Goal: Information Seeking & Learning: Learn about a topic

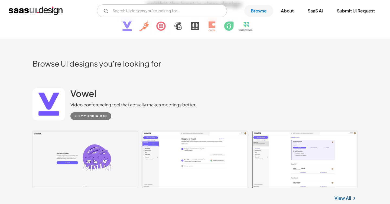
scroll to position [95, 0]
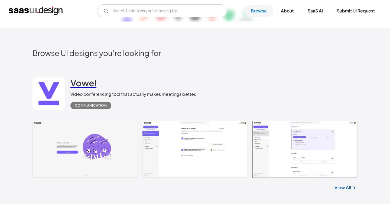
click at [85, 83] on h2 "Vowel" at bounding box center [83, 82] width 26 height 11
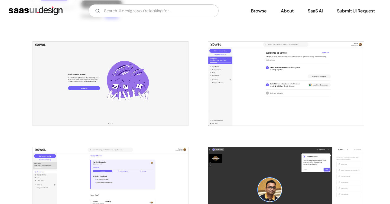
scroll to position [113, 0]
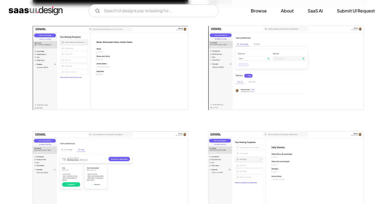
scroll to position [630, 0]
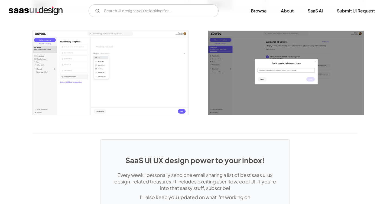
scroll to position [864, 0]
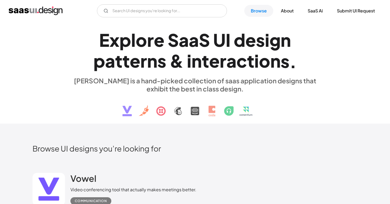
scroll to position [276, 0]
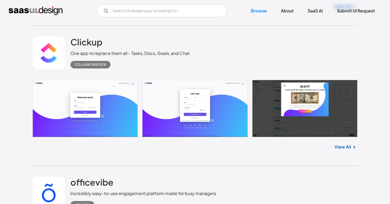
click at [113, 111] on link at bounding box center [194, 108] width 325 height 57
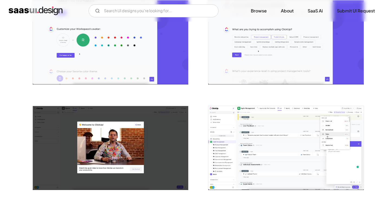
scroll to position [374, 0]
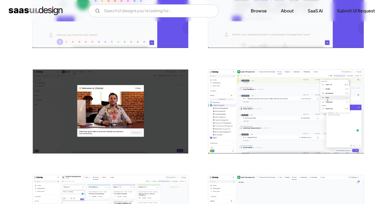
click at [246, 106] on img "open lightbox" at bounding box center [285, 112] width 155 height 84
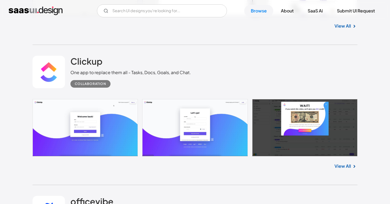
scroll to position [259, 0]
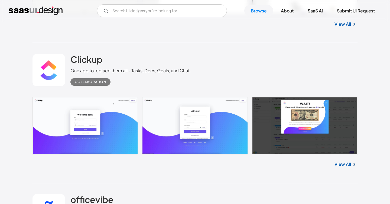
click at [200, 136] on link at bounding box center [194, 125] width 325 height 57
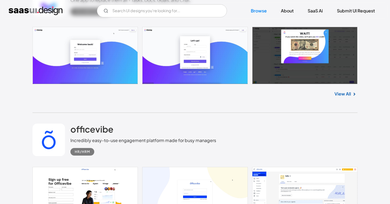
scroll to position [385, 0]
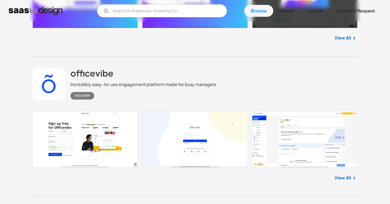
click at [102, 137] on link at bounding box center [194, 139] width 325 height 57
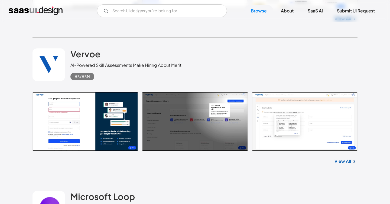
scroll to position [583, 0]
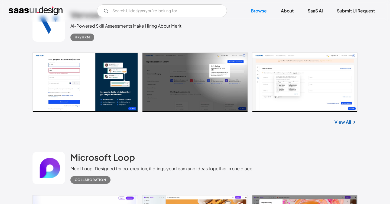
click at [87, 94] on link at bounding box center [194, 82] width 325 height 60
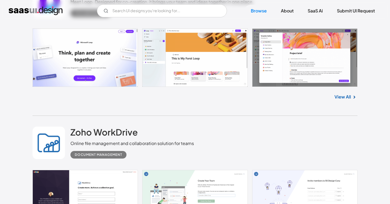
scroll to position [699, 0]
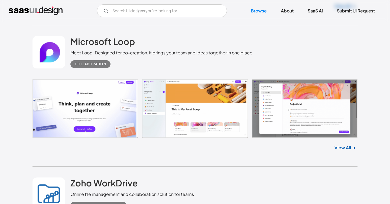
click at [97, 106] on link at bounding box center [194, 108] width 325 height 58
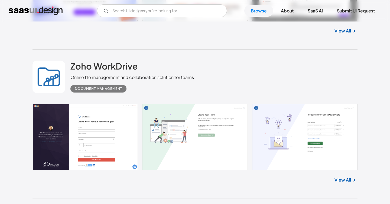
scroll to position [844, 0]
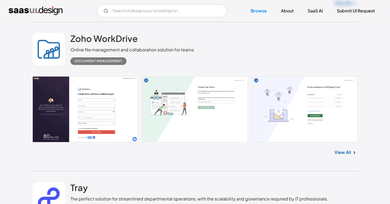
click at [98, 105] on link at bounding box center [194, 109] width 325 height 66
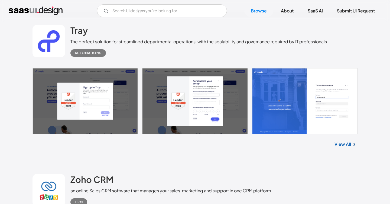
scroll to position [1001, 0]
click at [100, 112] on link at bounding box center [194, 101] width 325 height 66
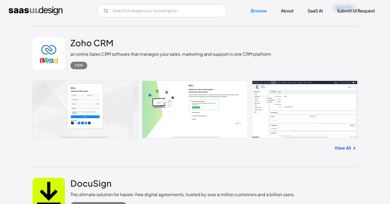
scroll to position [1142, 0]
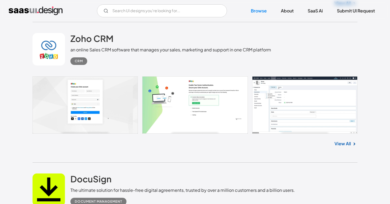
click at [96, 95] on link at bounding box center [194, 104] width 325 height 57
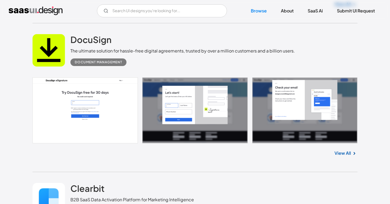
scroll to position [1286, 0]
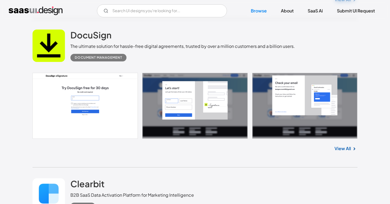
click at [117, 104] on link at bounding box center [194, 106] width 325 height 66
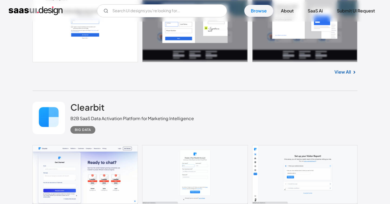
scroll to position [1416, 0]
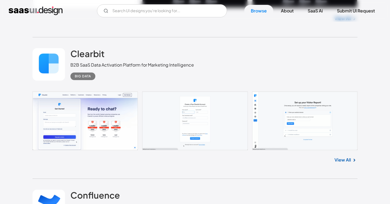
click at [115, 119] on link at bounding box center [194, 120] width 325 height 58
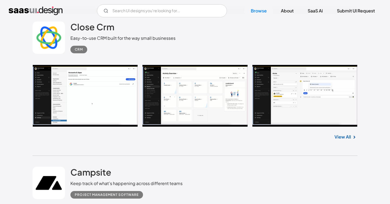
scroll to position [1746, 0]
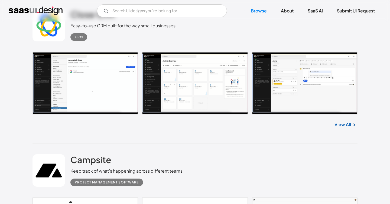
click at [202, 89] on link at bounding box center [194, 83] width 325 height 62
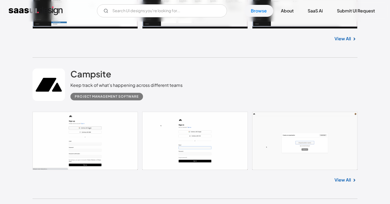
scroll to position [1885, 0]
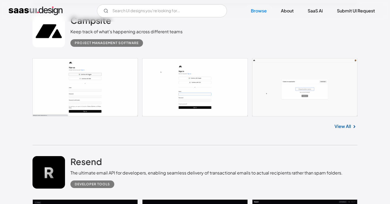
click at [123, 95] on link at bounding box center [194, 87] width 325 height 58
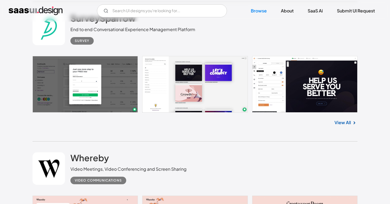
scroll to position [2602, 0]
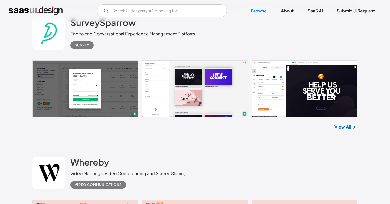
click at [221, 142] on div "SurveySparrow End to end Conversational Experience Management Platform Survey N…" at bounding box center [194, 76] width 325 height 140
click at [209, 98] on link at bounding box center [194, 88] width 325 height 57
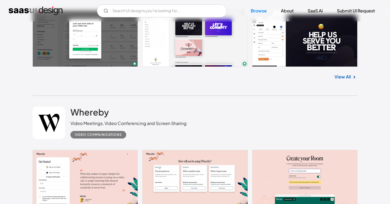
scroll to position [2614, 0]
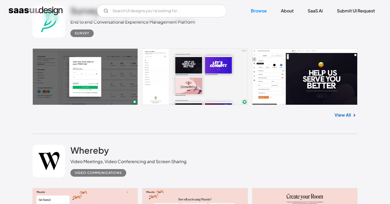
click at [210, 134] on div "SurveySparrow End to end Conversational Experience Management Platform Survey N…" at bounding box center [194, 64] width 325 height 140
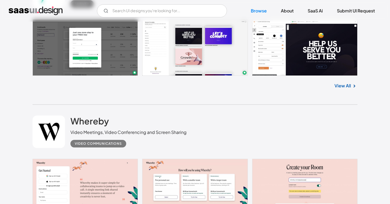
scroll to position [2708, 0]
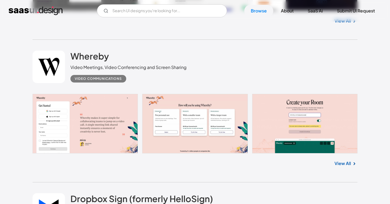
click at [112, 98] on link at bounding box center [194, 124] width 325 height 60
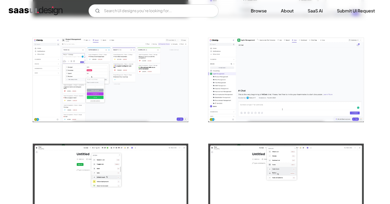
scroll to position [534, 0]
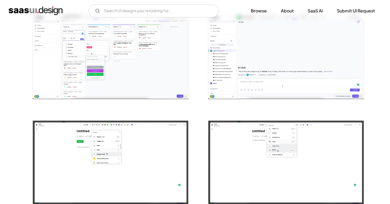
click at [103, 55] on img "open lightbox" at bounding box center [110, 57] width 155 height 84
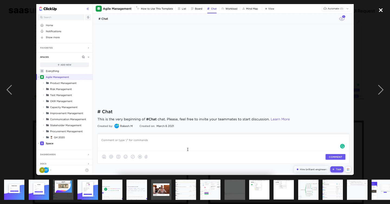
click at [382, 10] on div "close lightbox" at bounding box center [380, 10] width 18 height 12
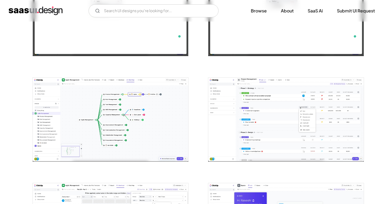
scroll to position [696, 0]
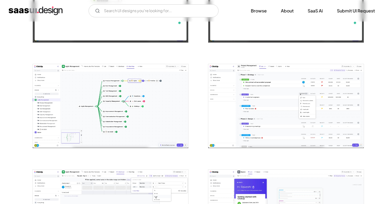
click at [114, 106] on img "open lightbox" at bounding box center [110, 106] width 155 height 84
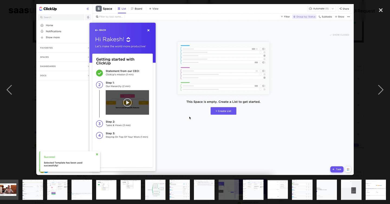
scroll to position [0, 153]
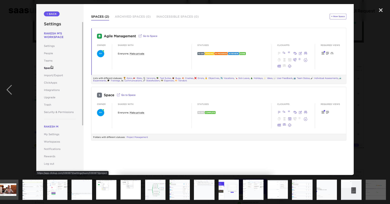
click at [381, 16] on div "next image" at bounding box center [380, 89] width 18 height 171
click at [381, 13] on div "close lightbox" at bounding box center [380, 10] width 18 height 12
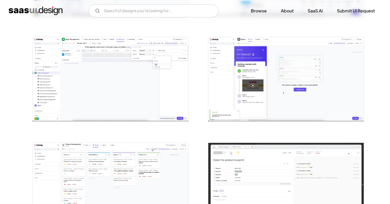
scroll to position [855, 0]
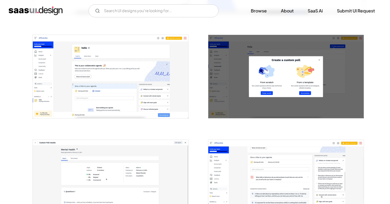
scroll to position [206, 0]
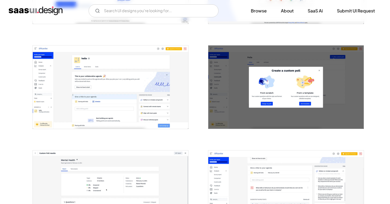
scroll to position [185, 0]
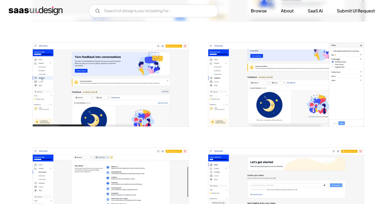
scroll to position [610, 0]
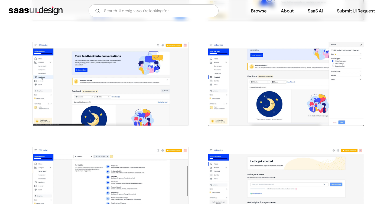
click at [197, 111] on div at bounding box center [194, 133] width 325 height 1261
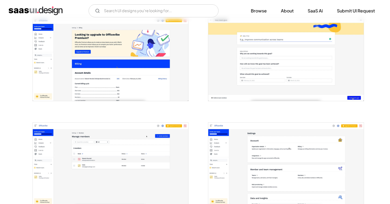
scroll to position [1141, 0]
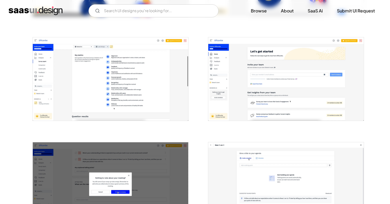
scroll to position [687, 0]
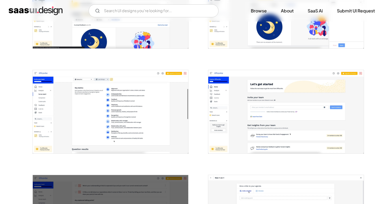
click at [202, 141] on div at bounding box center [282, 108] width 162 height 105
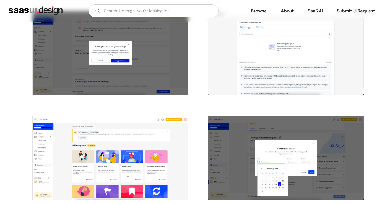
scroll to position [807, 0]
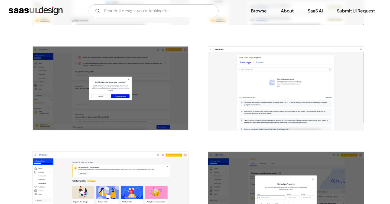
scroll to position [790, 0]
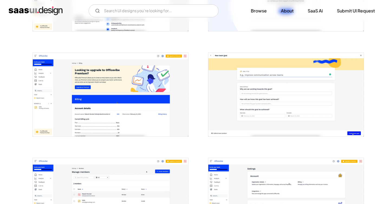
scroll to position [1126, 0]
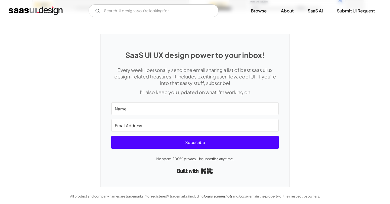
scroll to position [1357, 0]
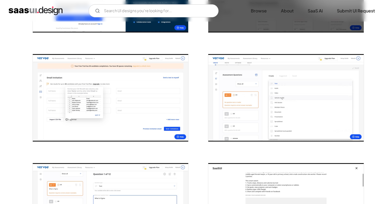
scroll to position [205, 0]
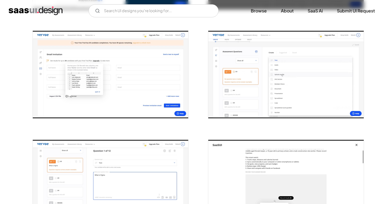
click at [93, 81] on img "open lightbox" at bounding box center [110, 74] width 155 height 87
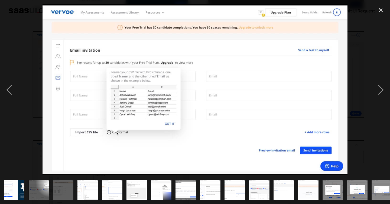
click at [32, 39] on div at bounding box center [195, 89] width 390 height 171
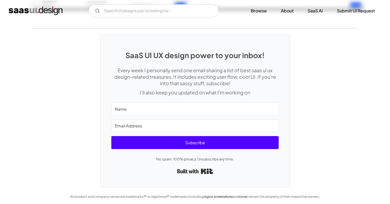
scroll to position [1186, 0]
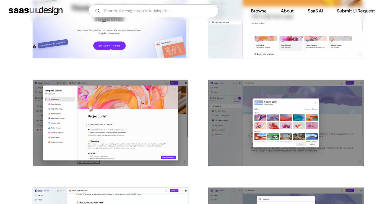
scroll to position [186, 0]
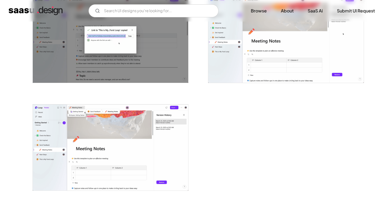
scroll to position [1345, 0]
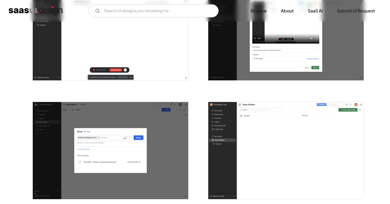
scroll to position [741, 0]
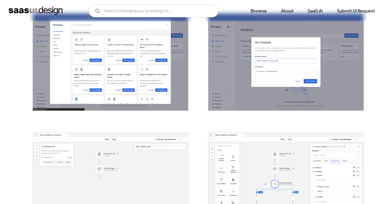
scroll to position [452, 0]
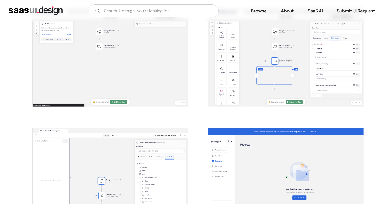
scroll to position [600, 0]
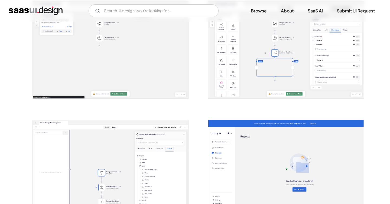
click at [324, 61] on img "open lightbox" at bounding box center [285, 49] width 155 height 97
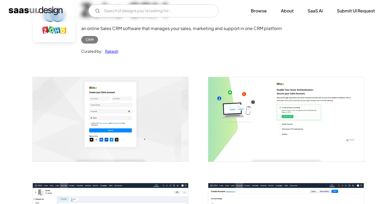
scroll to position [58, 0]
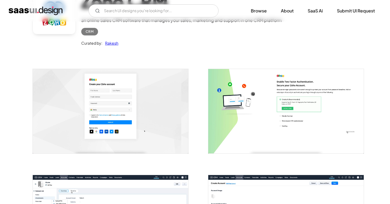
click at [154, 106] on img "open lightbox" at bounding box center [110, 111] width 155 height 84
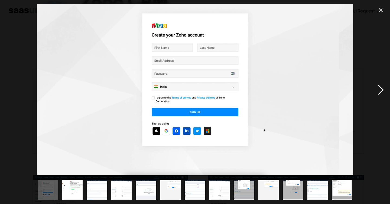
click at [380, 88] on div "next image" at bounding box center [380, 89] width 18 height 171
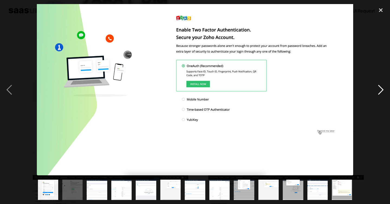
click at [382, 90] on div "next image" at bounding box center [380, 89] width 18 height 171
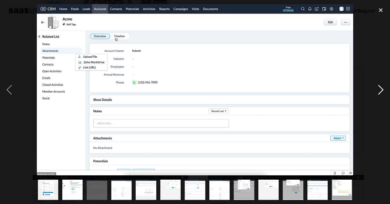
click at [381, 89] on div "next image" at bounding box center [380, 89] width 18 height 171
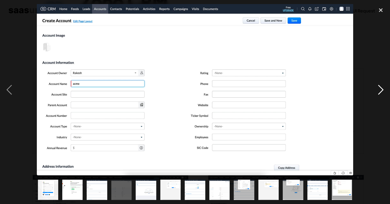
click at [381, 88] on div "next image" at bounding box center [380, 89] width 18 height 171
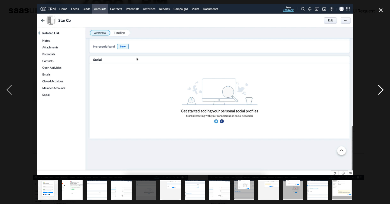
click at [381, 88] on div "next image" at bounding box center [380, 89] width 18 height 171
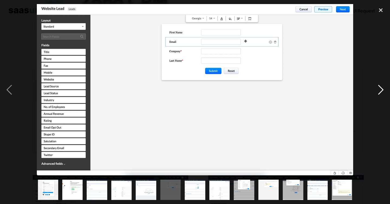
click at [381, 88] on div "next image" at bounding box center [380, 89] width 18 height 171
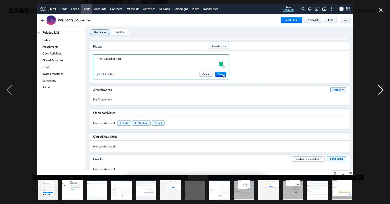
click at [381, 88] on div "next image" at bounding box center [380, 89] width 18 height 171
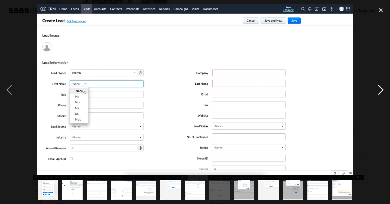
click at [381, 88] on div "next image" at bounding box center [380, 89] width 18 height 171
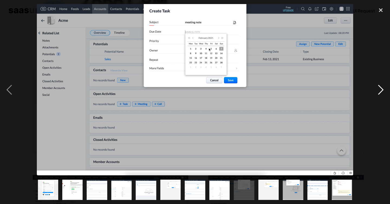
click at [381, 88] on div "next image" at bounding box center [380, 89] width 18 height 171
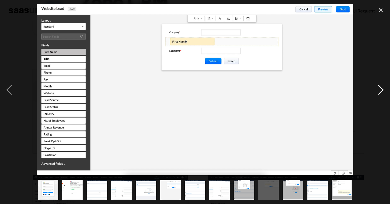
click at [381, 88] on div "next image" at bounding box center [380, 89] width 18 height 171
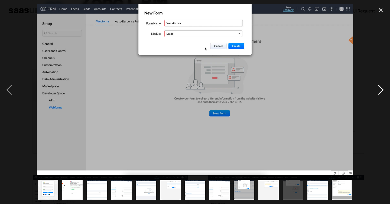
click at [381, 88] on div "next image" at bounding box center [380, 89] width 18 height 171
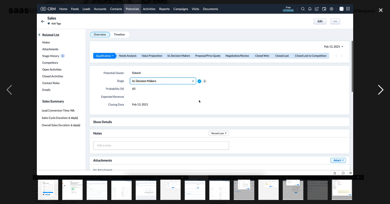
click at [381, 88] on div "next image" at bounding box center [380, 89] width 18 height 171
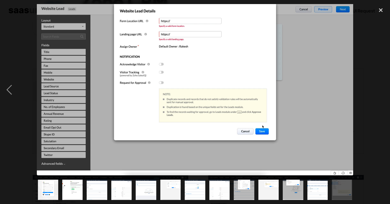
click at [381, 88] on div "next image" at bounding box center [380, 89] width 18 height 171
click at [380, 12] on div "close lightbox" at bounding box center [380, 10] width 18 height 12
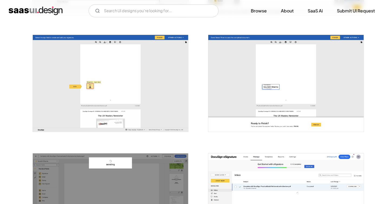
scroll to position [810, 0]
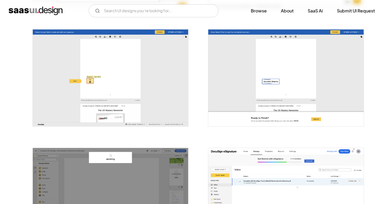
click at [198, 124] on div at bounding box center [194, 15] width 325 height 1424
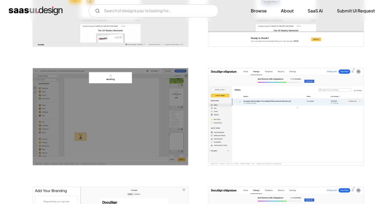
scroll to position [906, 0]
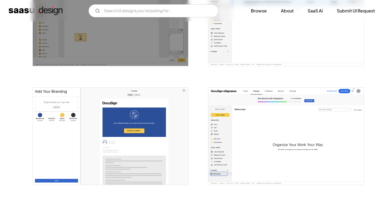
scroll to position [1013, 0]
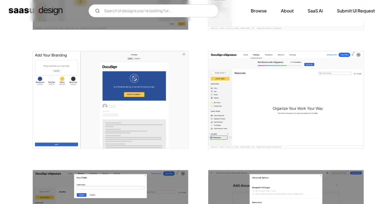
scroll to position [1045, 0]
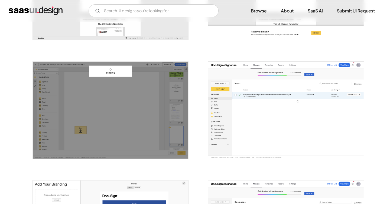
click at [202, 115] on div at bounding box center [282, 107] width 162 height 119
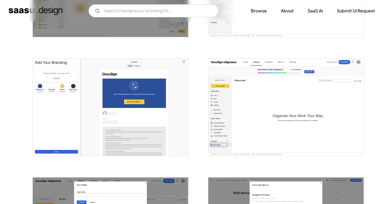
scroll to position [1039, 0]
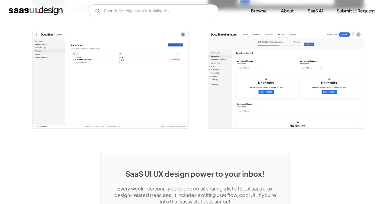
scroll to position [1463, 0]
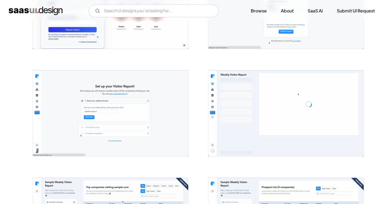
scroll to position [81, 0]
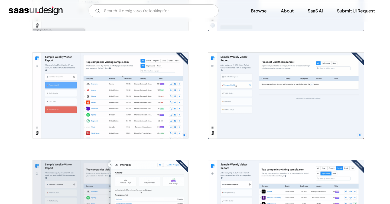
scroll to position [274, 0]
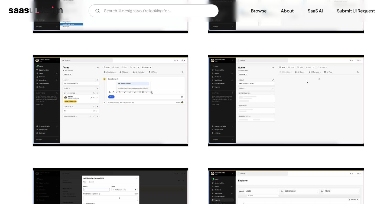
scroll to position [210, 0]
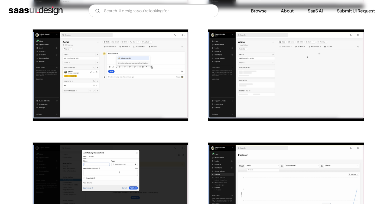
click at [117, 79] on img "open lightbox" at bounding box center [110, 74] width 155 height 91
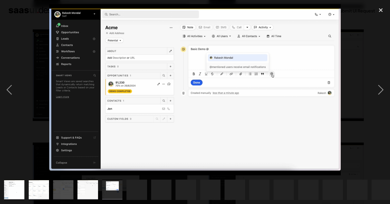
click at [22, 31] on div at bounding box center [195, 89] width 390 height 171
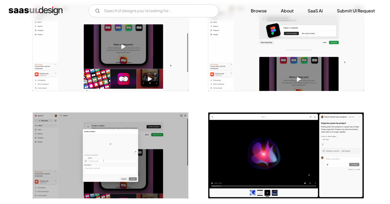
scroll to position [317, 0]
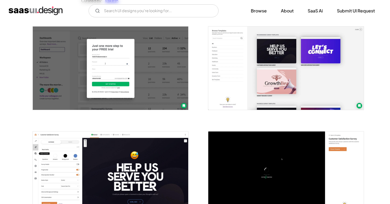
scroll to position [146, 0]
